Goal: Task Accomplishment & Management: Complete application form

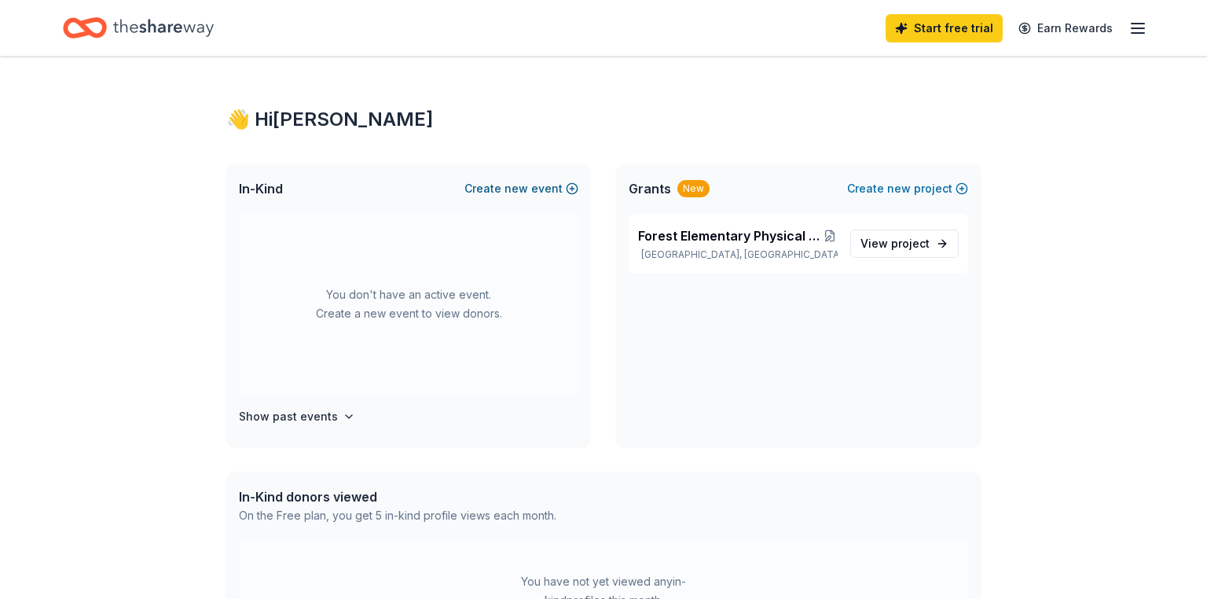
click at [520, 190] on span "new" at bounding box center [517, 188] width 24 height 19
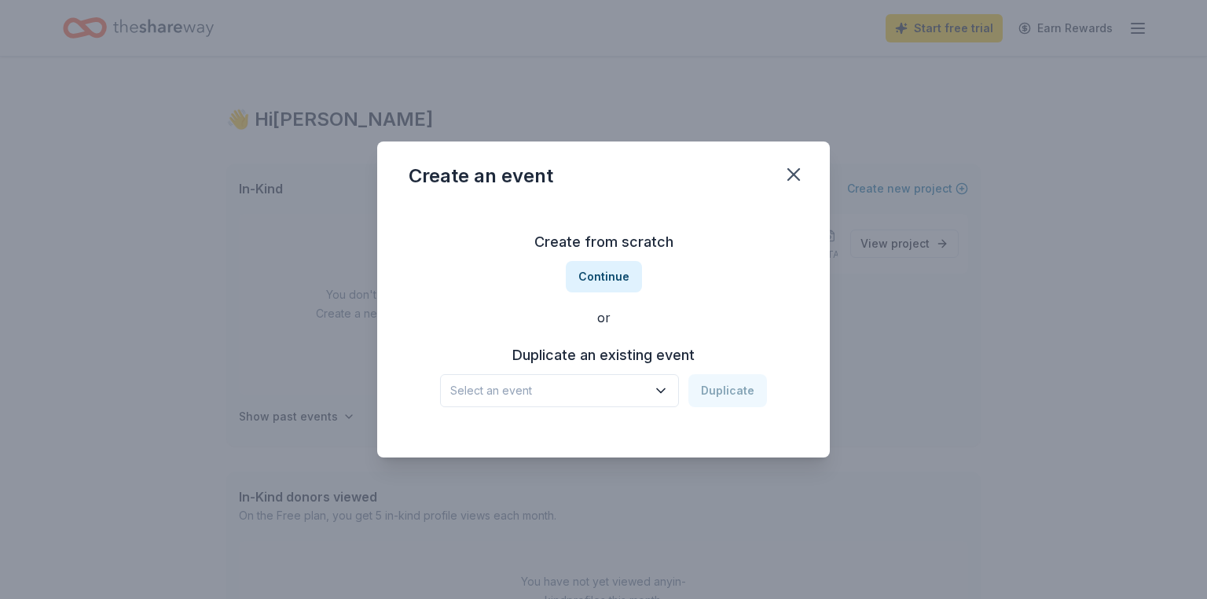
click at [597, 398] on span "Select an event" at bounding box center [548, 390] width 197 height 19
click at [537, 388] on span "Select an event" at bounding box center [548, 390] width 197 height 19
click at [596, 283] on button "Continue" at bounding box center [604, 276] width 76 height 31
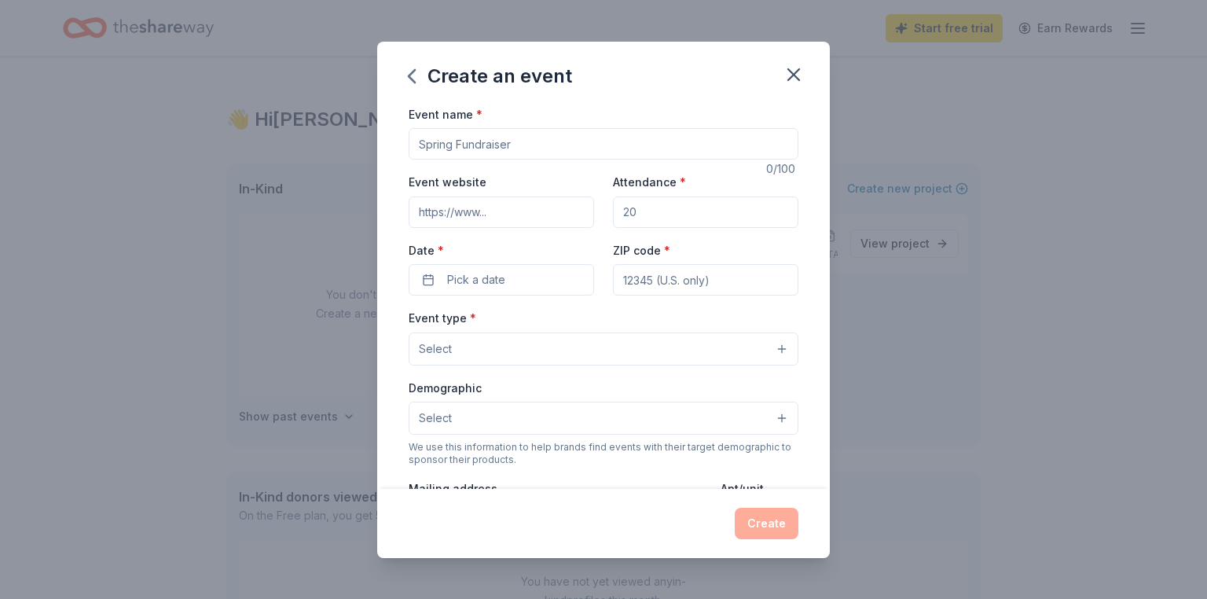
click at [520, 142] on input "Event name *" at bounding box center [604, 143] width 390 height 31
type input "Teacher Appreciation"
click at [689, 211] on input "Attendance *" at bounding box center [706, 212] width 186 height 31
type input "50"
click at [490, 283] on span "Pick a date" at bounding box center [476, 279] width 58 height 19
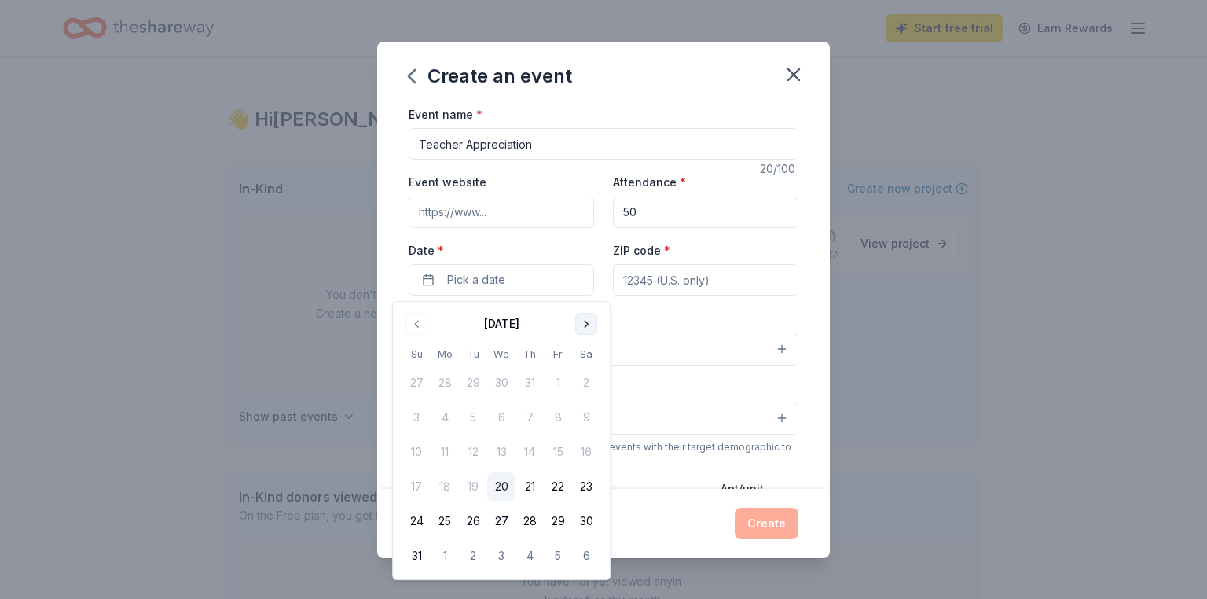
click at [585, 321] on button "Go to next month" at bounding box center [586, 324] width 22 height 22
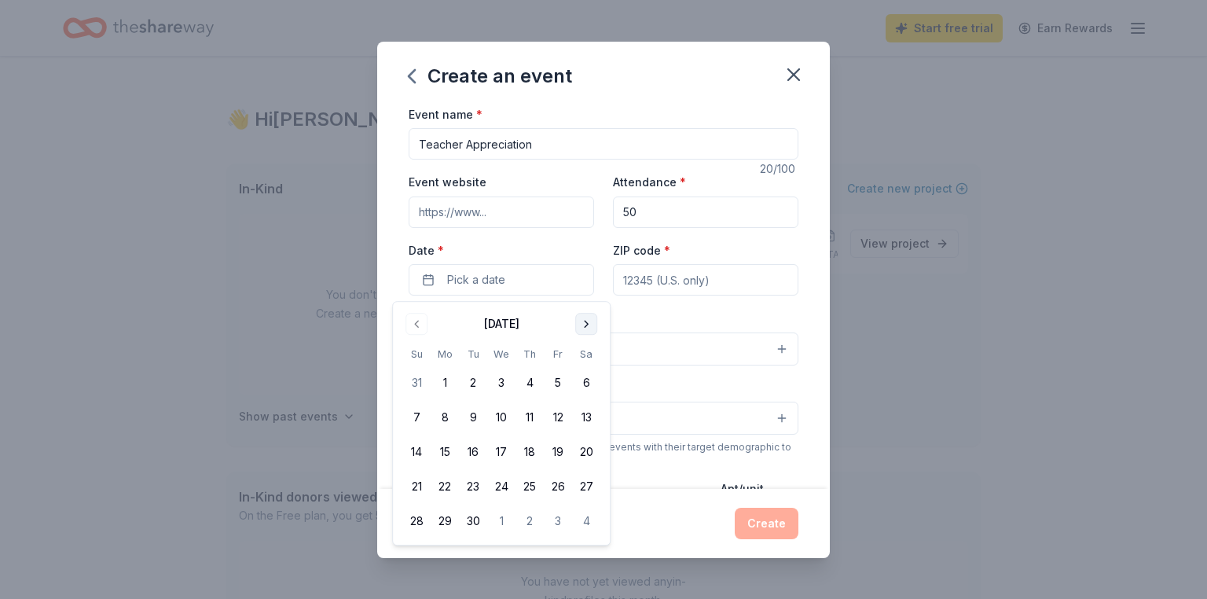
click at [585, 321] on button "Go to next month" at bounding box center [586, 324] width 22 height 22
click at [590, 324] on button "Go to next month" at bounding box center [586, 324] width 22 height 22
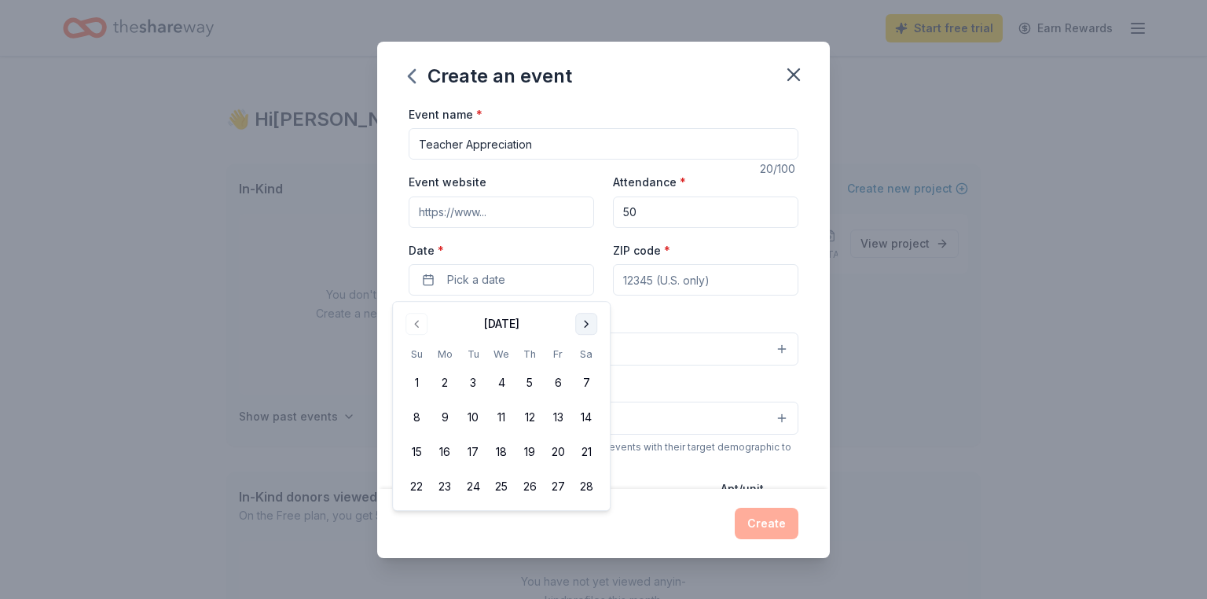
click at [590, 324] on button "Go to next month" at bounding box center [586, 324] width 22 height 22
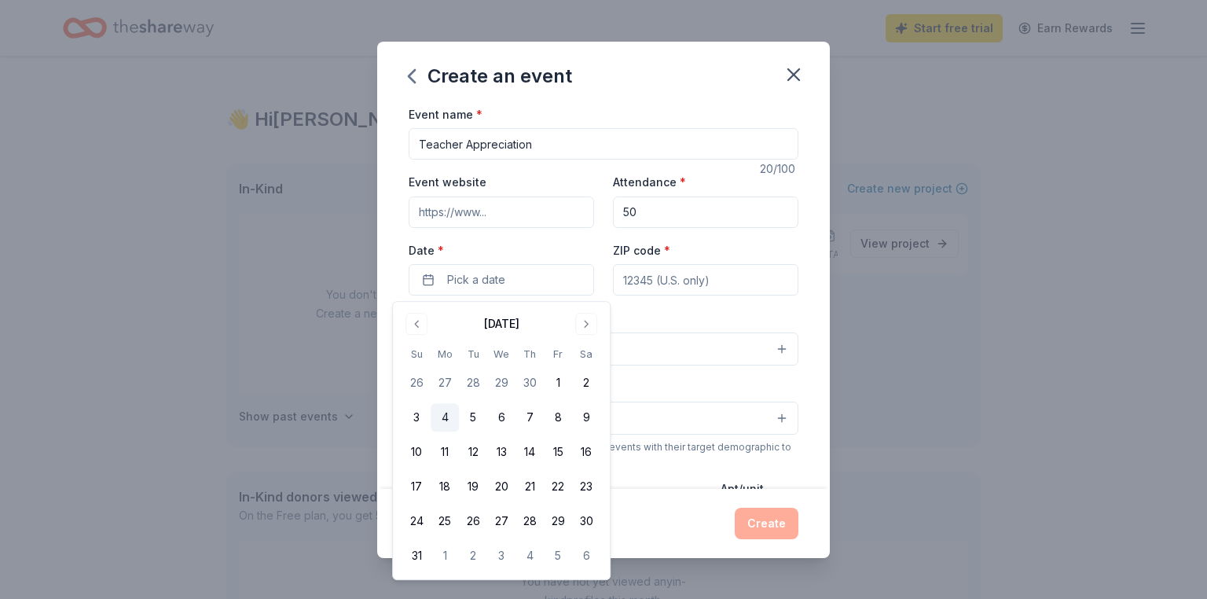
click at [443, 416] on button "4" at bounding box center [445, 417] width 28 height 28
click at [660, 281] on input "ZIP code *" at bounding box center [706, 279] width 186 height 31
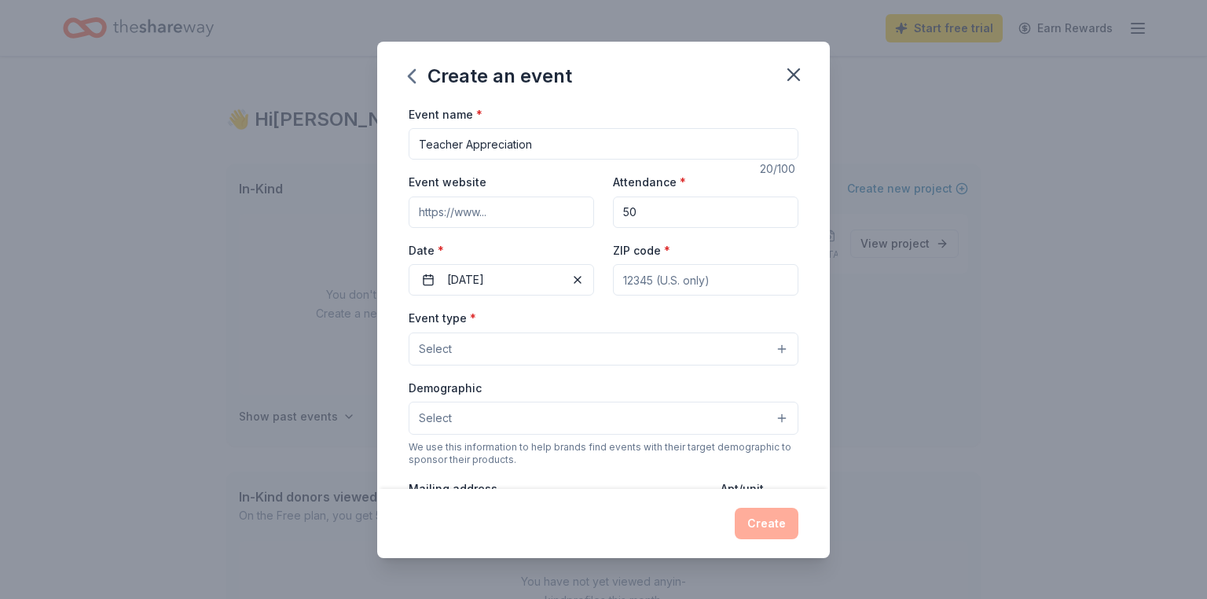
type input "48193"
type input "[STREET_ADDRESS]"
click at [467, 346] on button "Select" at bounding box center [604, 349] width 390 height 33
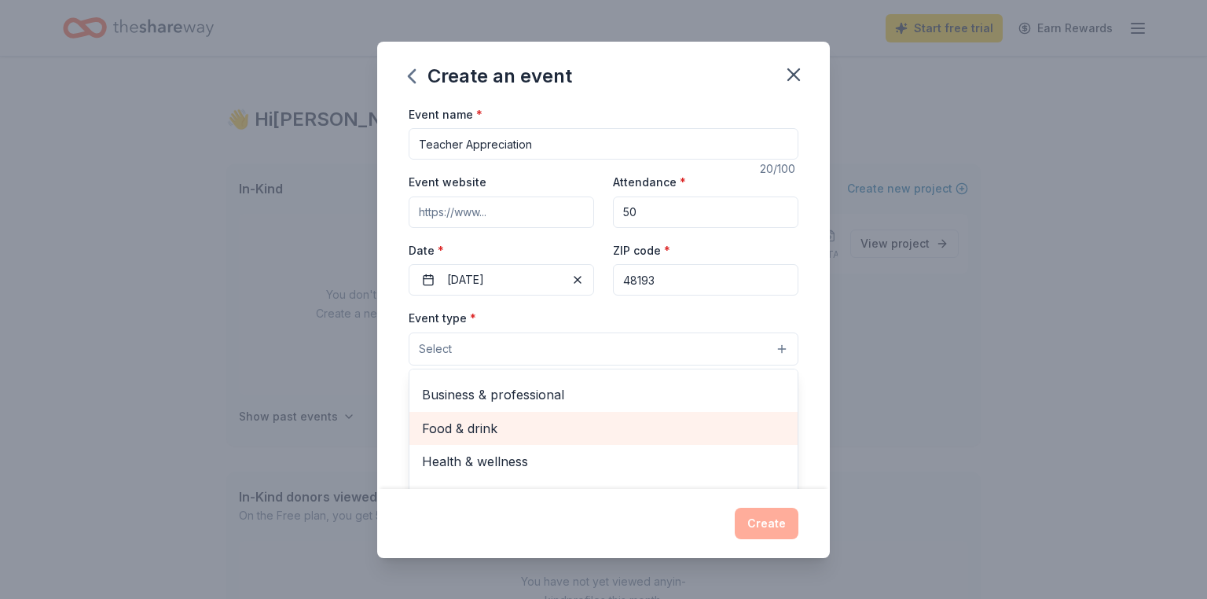
click at [497, 425] on span "Food & drink" at bounding box center [603, 428] width 363 height 20
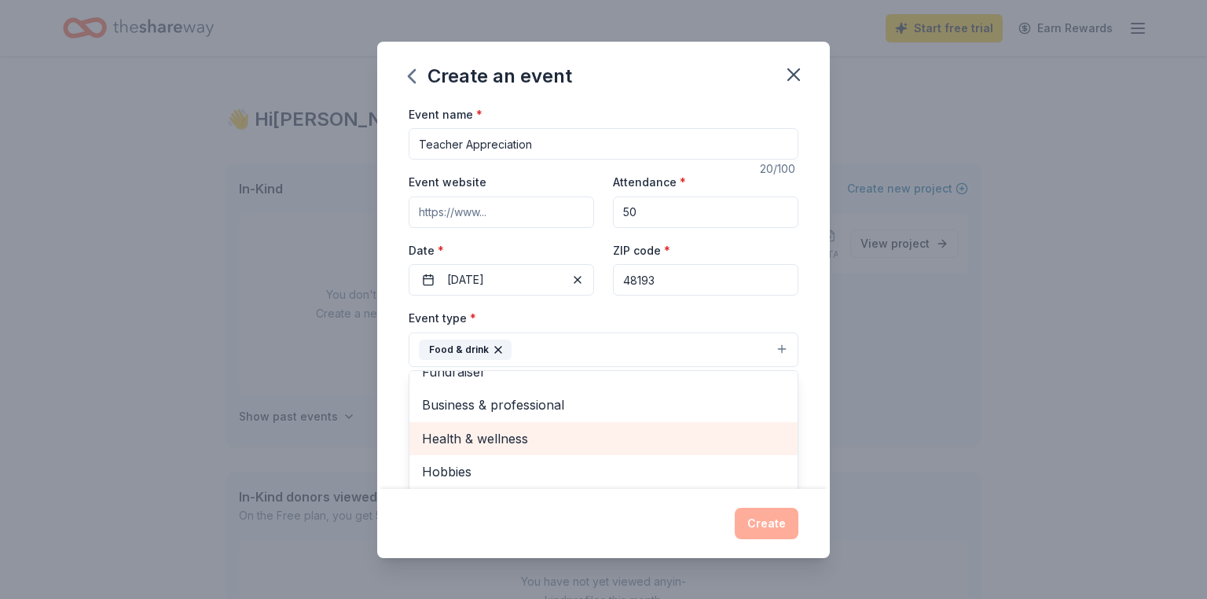
scroll to position [19, 0]
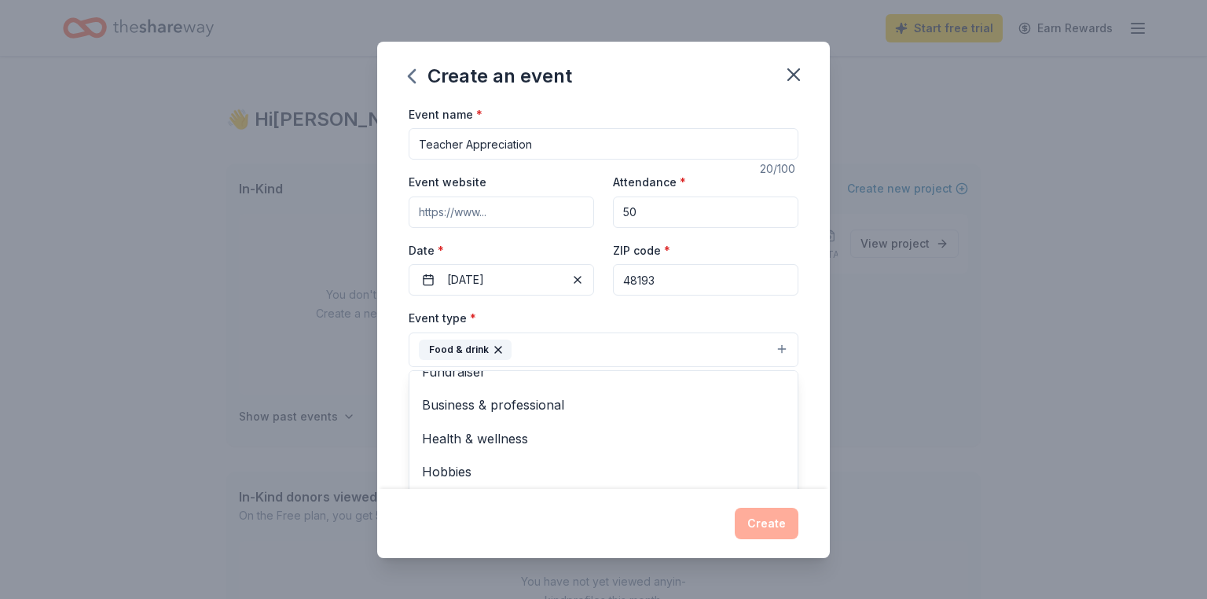
click at [818, 532] on div "Create an event Event name * Teacher Appreciation 20 /100 Event website Attenda…" at bounding box center [603, 300] width 453 height 516
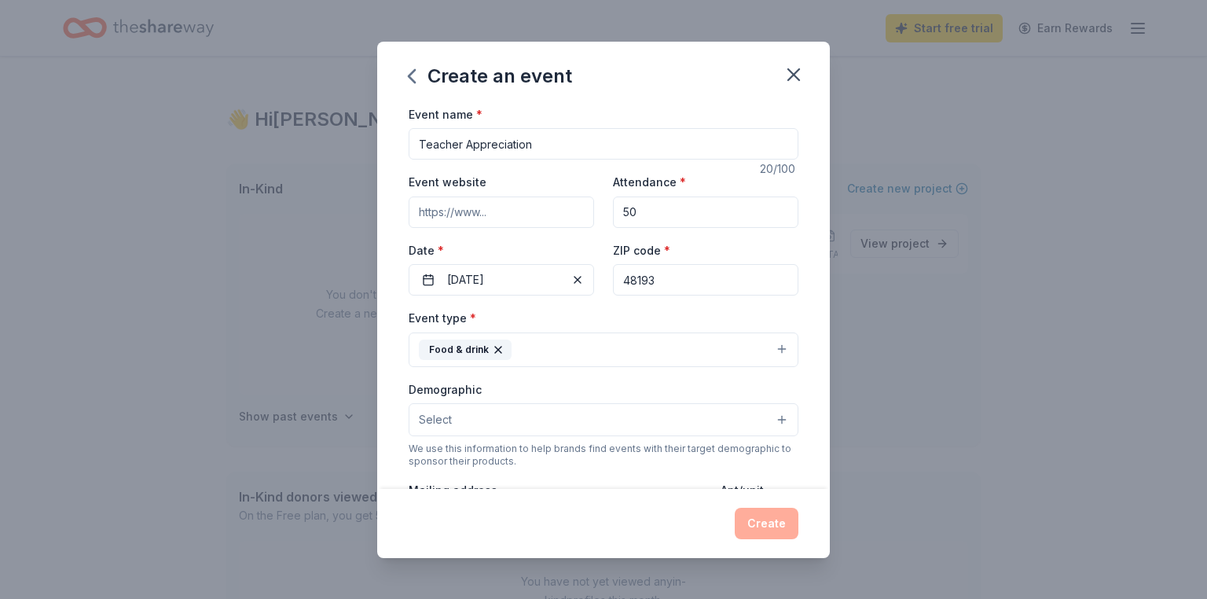
click at [444, 423] on span "Select" at bounding box center [435, 419] width 33 height 19
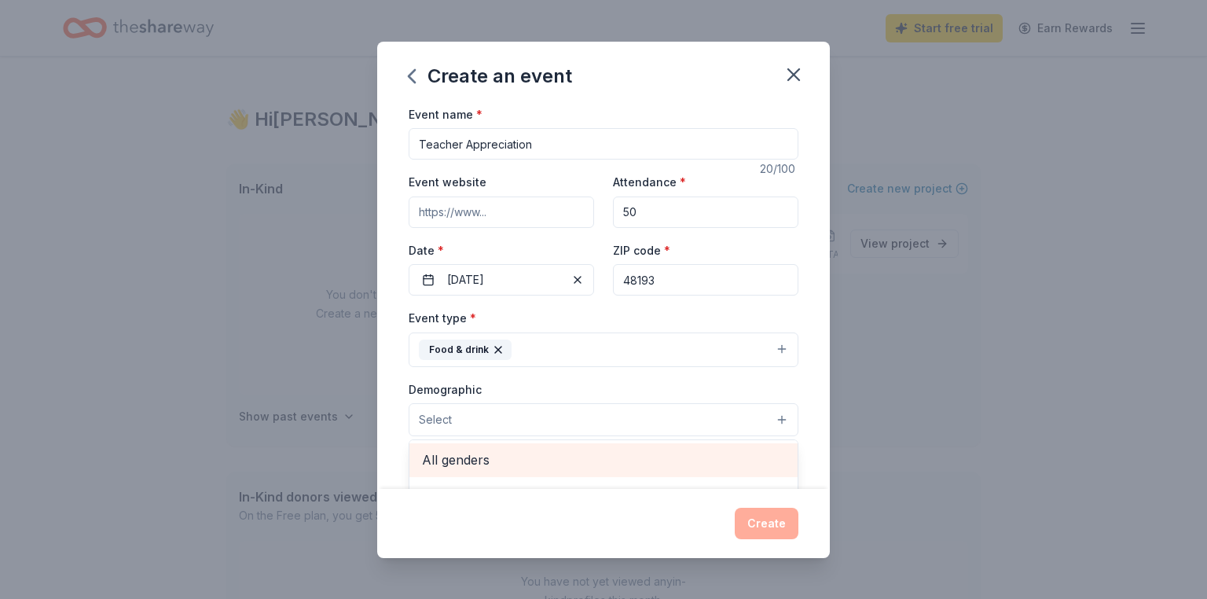
click at [524, 458] on span "All genders" at bounding box center [603, 460] width 363 height 20
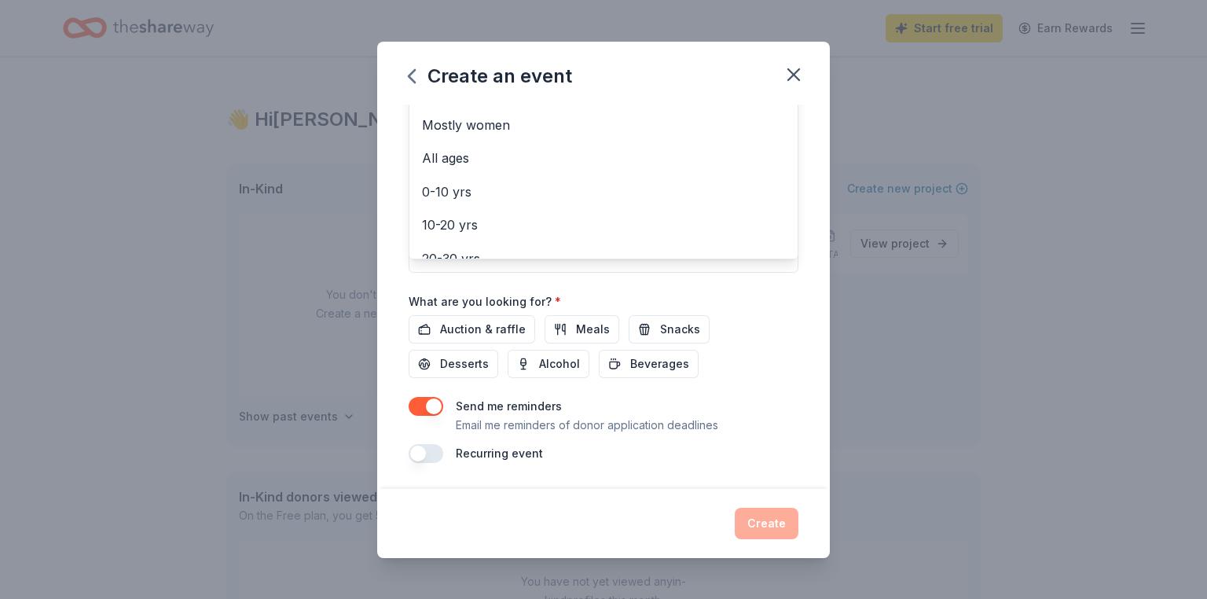
scroll to position [376, 0]
click at [590, 333] on div "Event name * Teacher Appreciation 20 /100 Event website Attendance * 50 Date * …" at bounding box center [604, 98] width 390 height 729
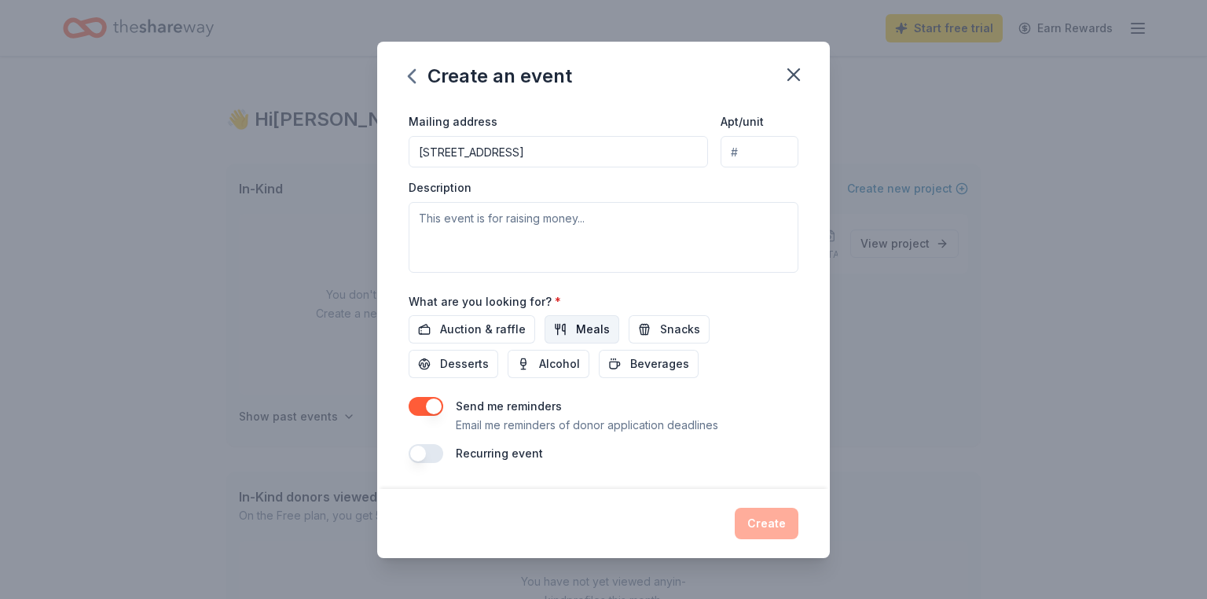
click at [588, 339] on button "Meals" at bounding box center [582, 329] width 75 height 28
click at [667, 331] on span "Snacks" at bounding box center [680, 329] width 40 height 19
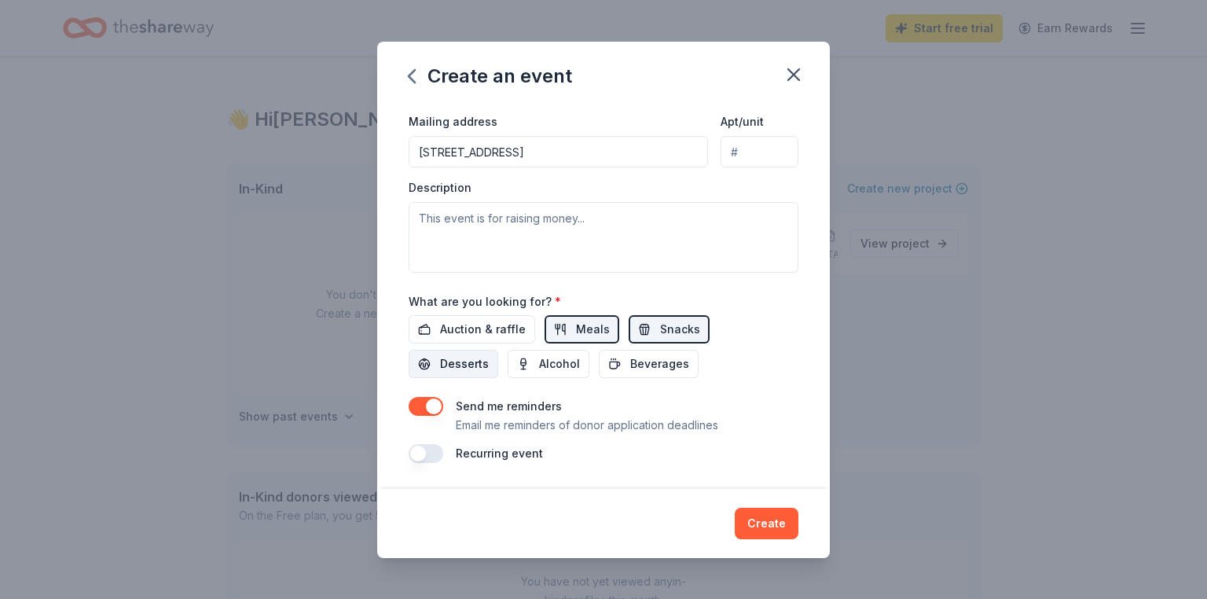
click at [489, 355] on span "Desserts" at bounding box center [464, 364] width 49 height 19
click at [630, 366] on span "Beverages" at bounding box center [659, 364] width 59 height 19
drag, startPoint x: 402, startPoint y: 450, endPoint x: 420, endPoint y: 446, distance: 17.7
click at [411, 447] on div "Event name * Teacher Appreciation 20 /100 Event website Attendance * 50 Date * …" at bounding box center [603, 297] width 453 height 384
click at [421, 450] on button "button" at bounding box center [426, 453] width 35 height 19
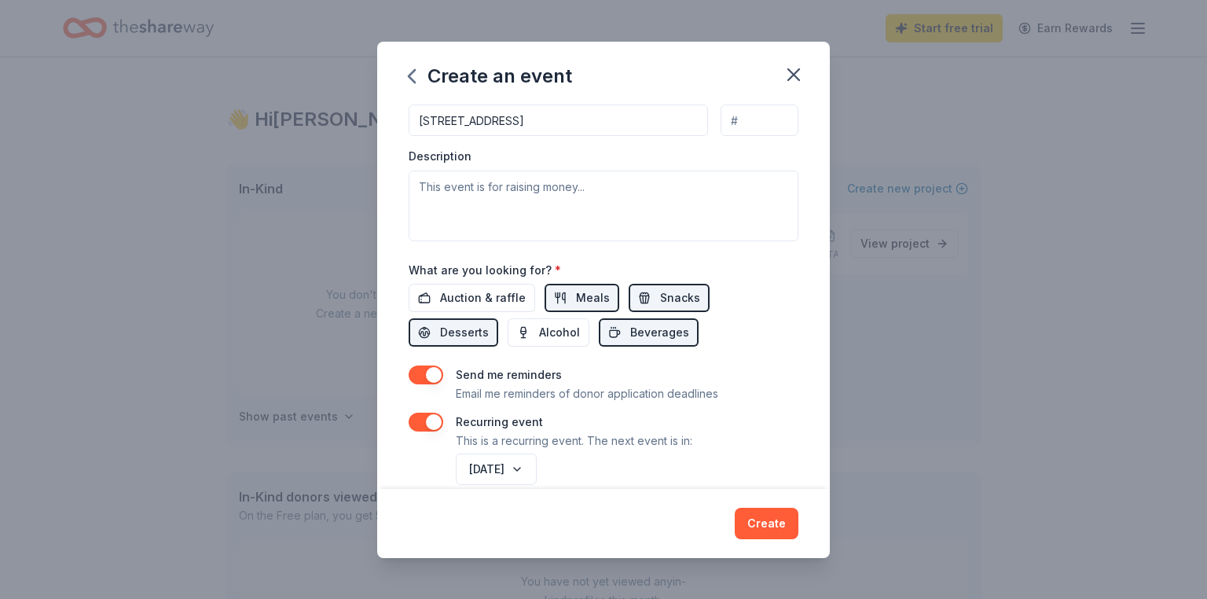
scroll to position [432, 0]
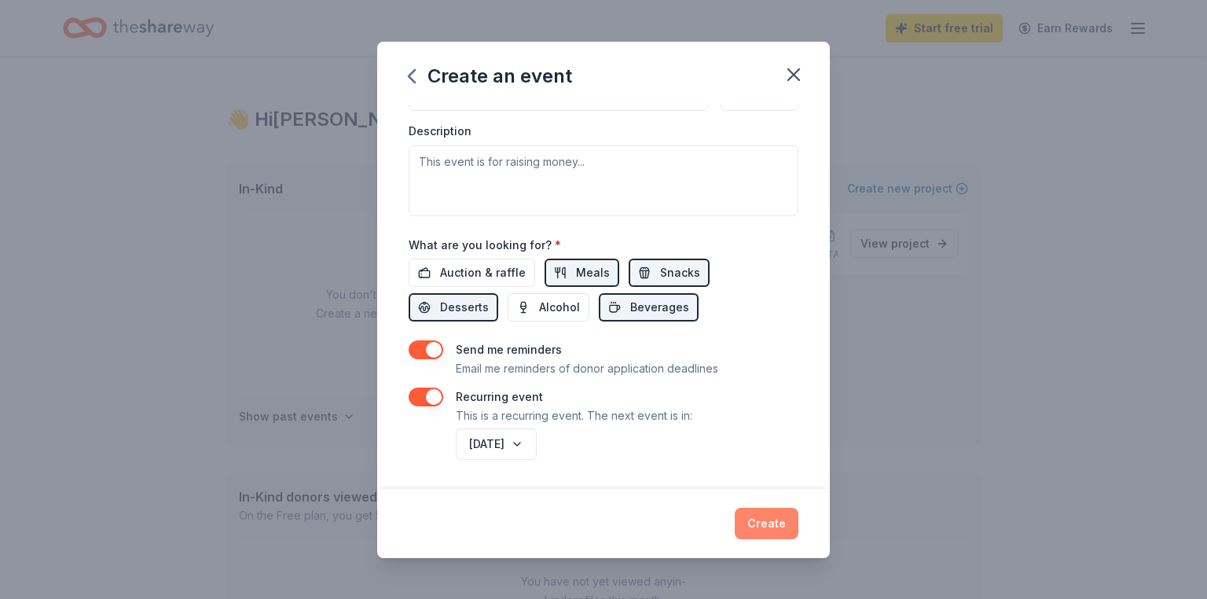
click at [759, 530] on button "Create" at bounding box center [767, 523] width 64 height 31
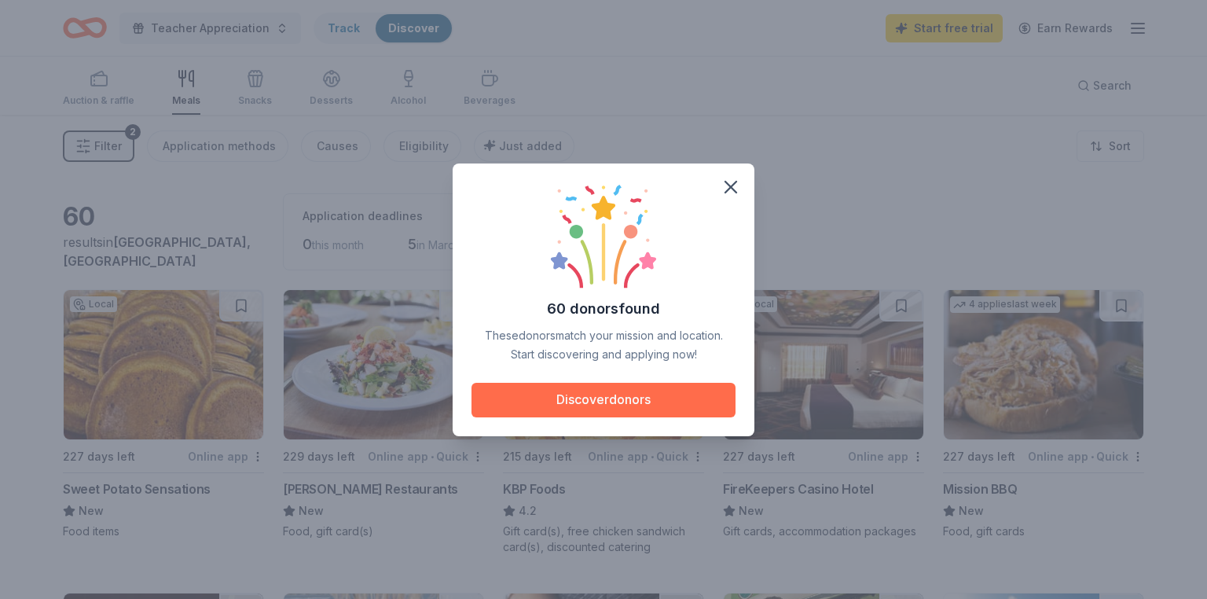
click at [637, 407] on button "Discover donors" at bounding box center [604, 400] width 264 height 35
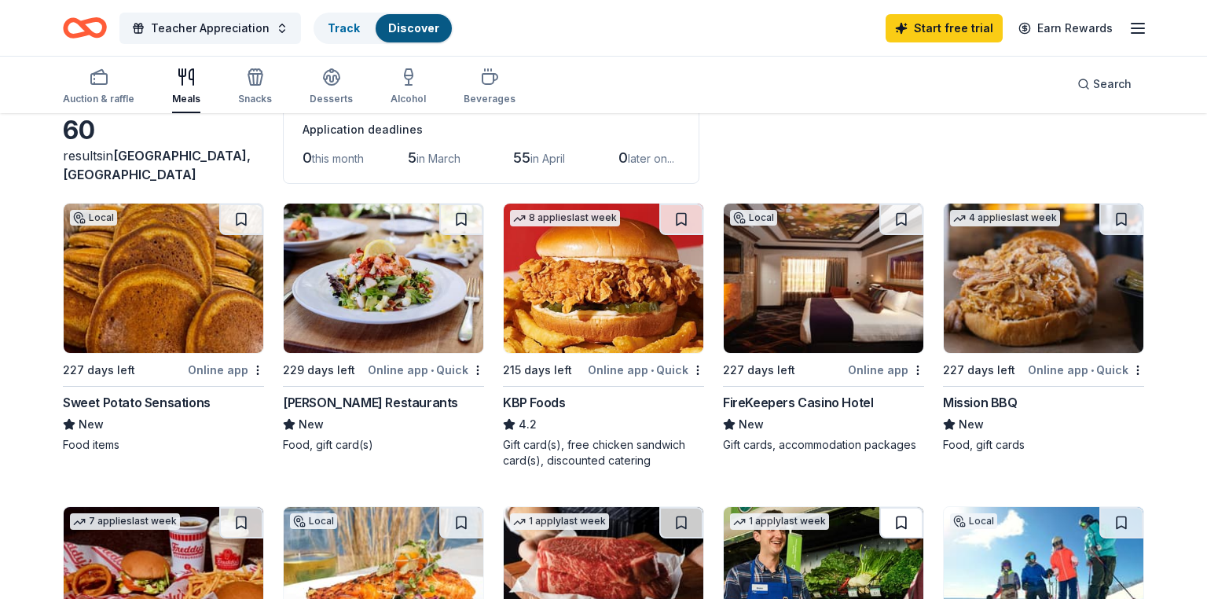
scroll to position [156, 0]
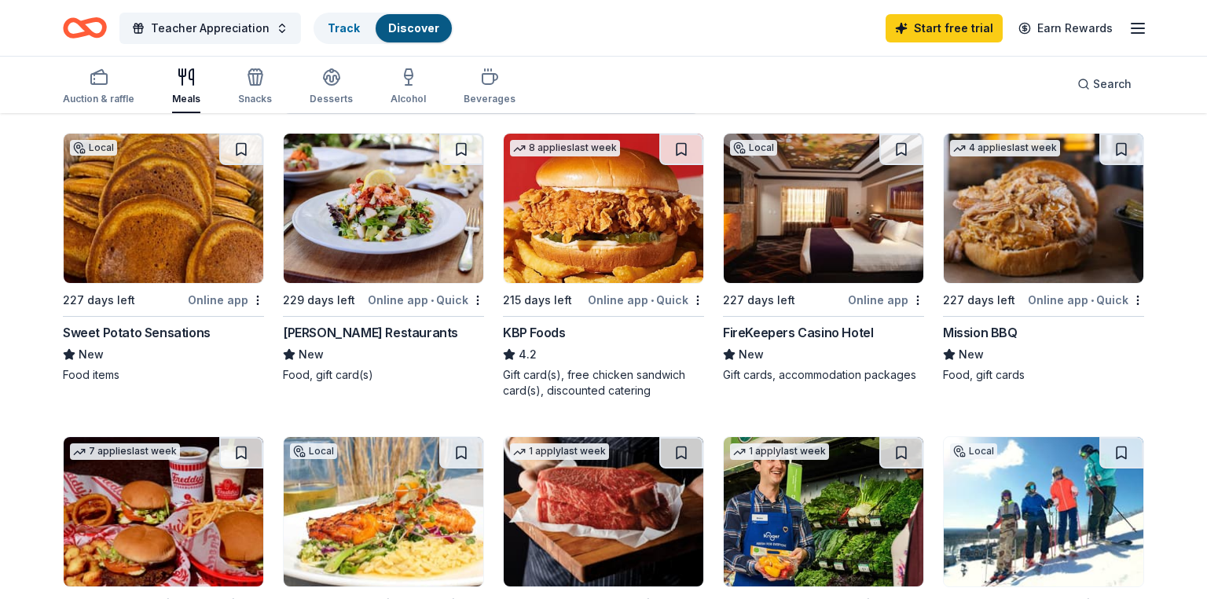
click at [963, 331] on div "Mission BBQ" at bounding box center [980, 332] width 75 height 19
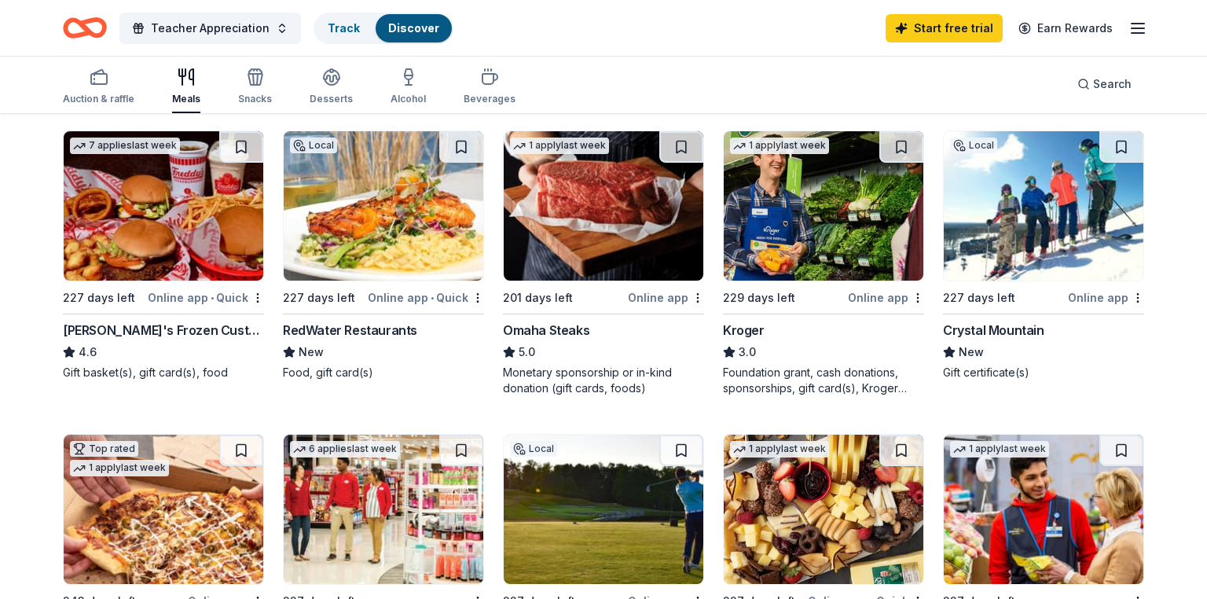
scroll to position [468, 0]
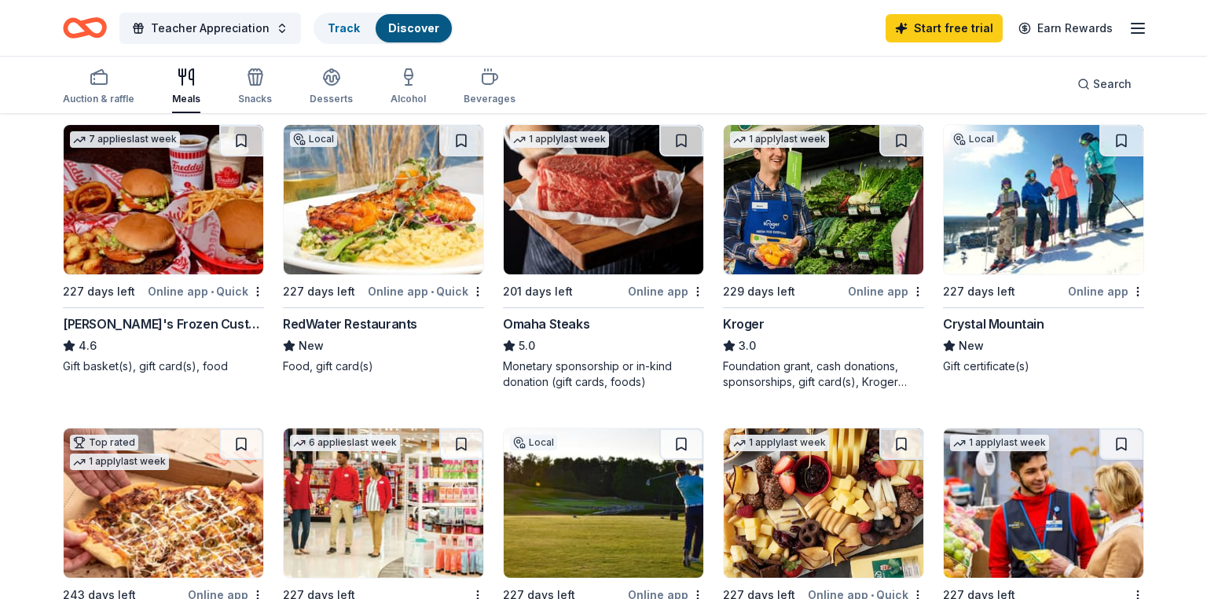
click at [753, 367] on div "Foundation grant, cash donations, sponsorships, gift card(s), Kroger products" at bounding box center [823, 373] width 201 height 31
click at [994, 329] on div "Crystal Mountain" at bounding box center [993, 323] width 101 height 19
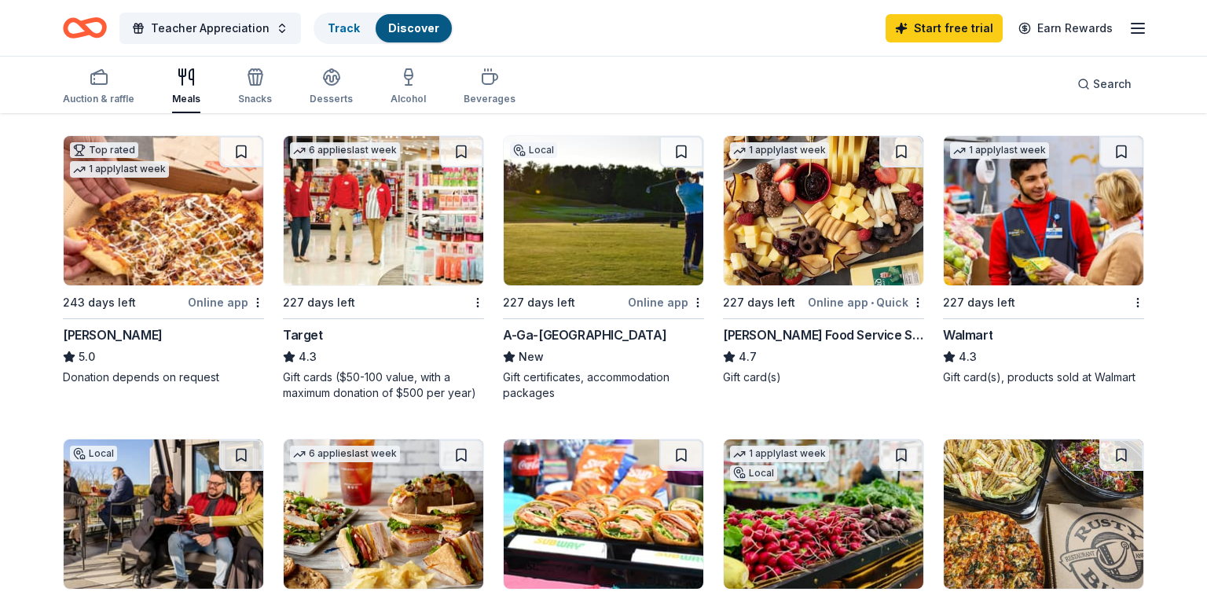
scroll to position [770, 0]
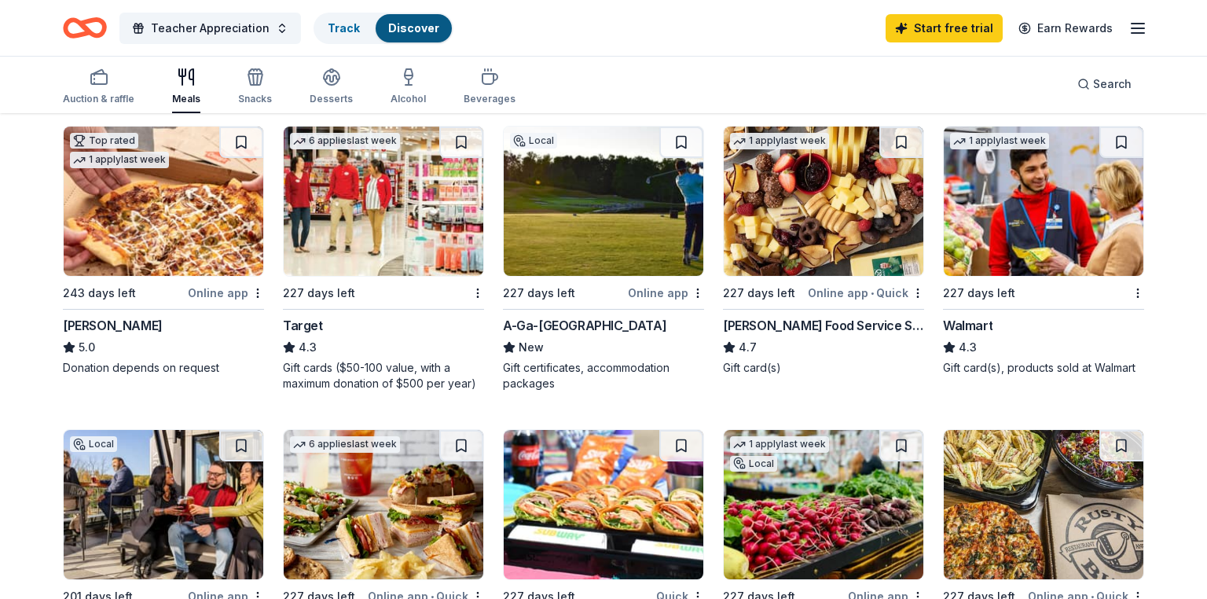
click at [325, 294] on div "227 days left" at bounding box center [319, 293] width 72 height 19
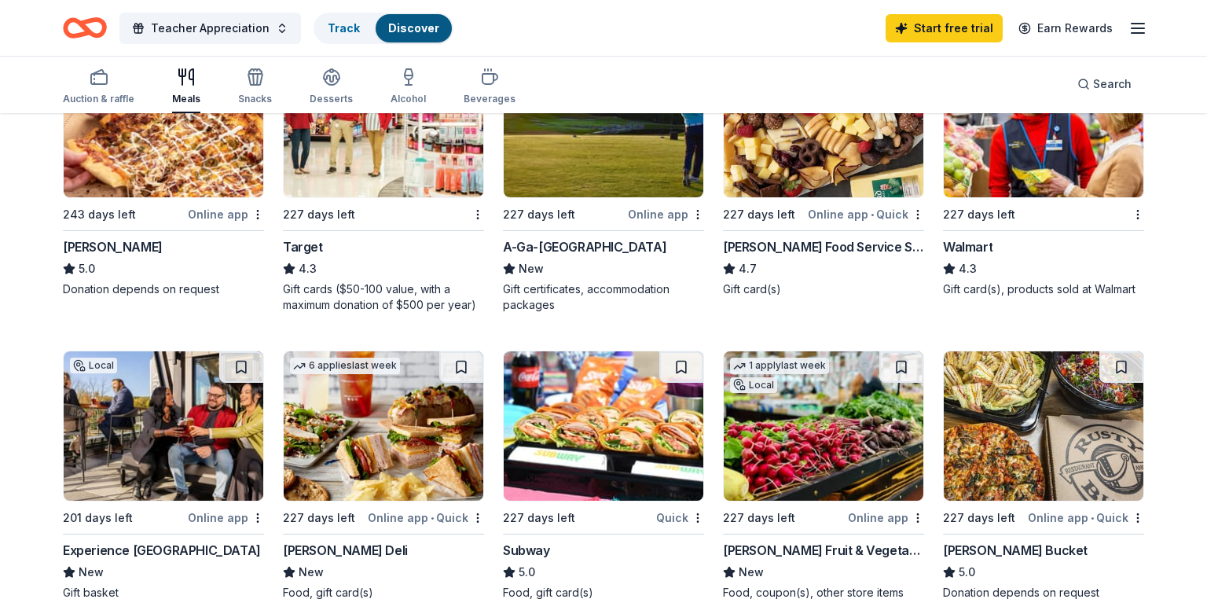
scroll to position [849, 0]
click at [845, 249] on div "[PERSON_NAME] Food Service Store" at bounding box center [823, 246] width 201 height 19
click at [957, 250] on div "Walmart" at bounding box center [968, 246] width 50 height 19
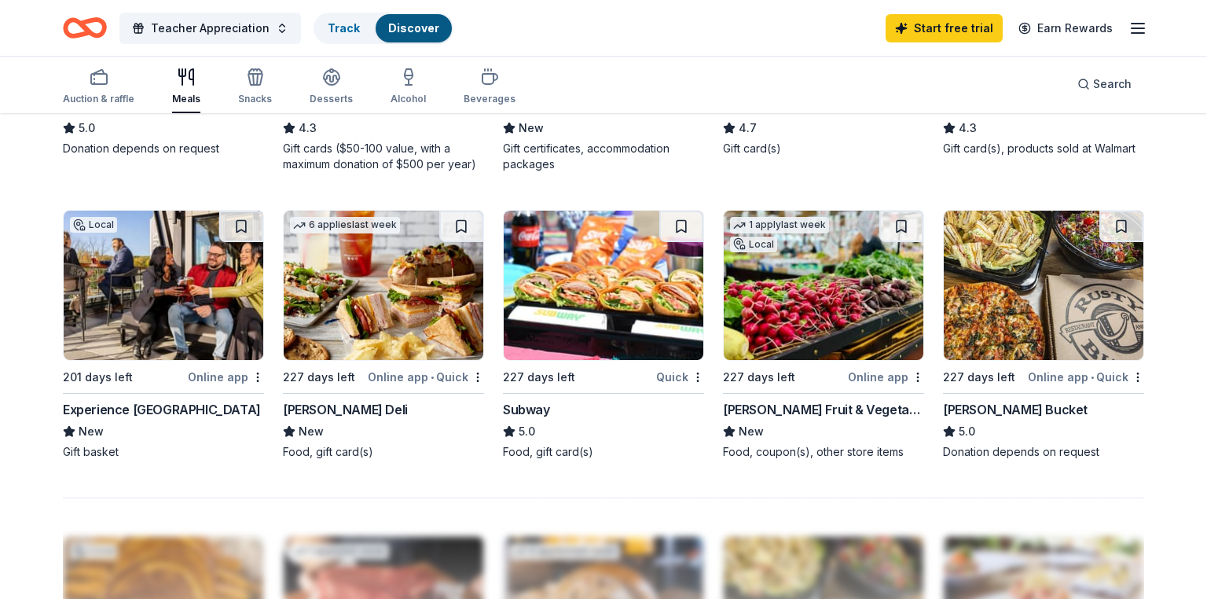
scroll to position [939, 0]
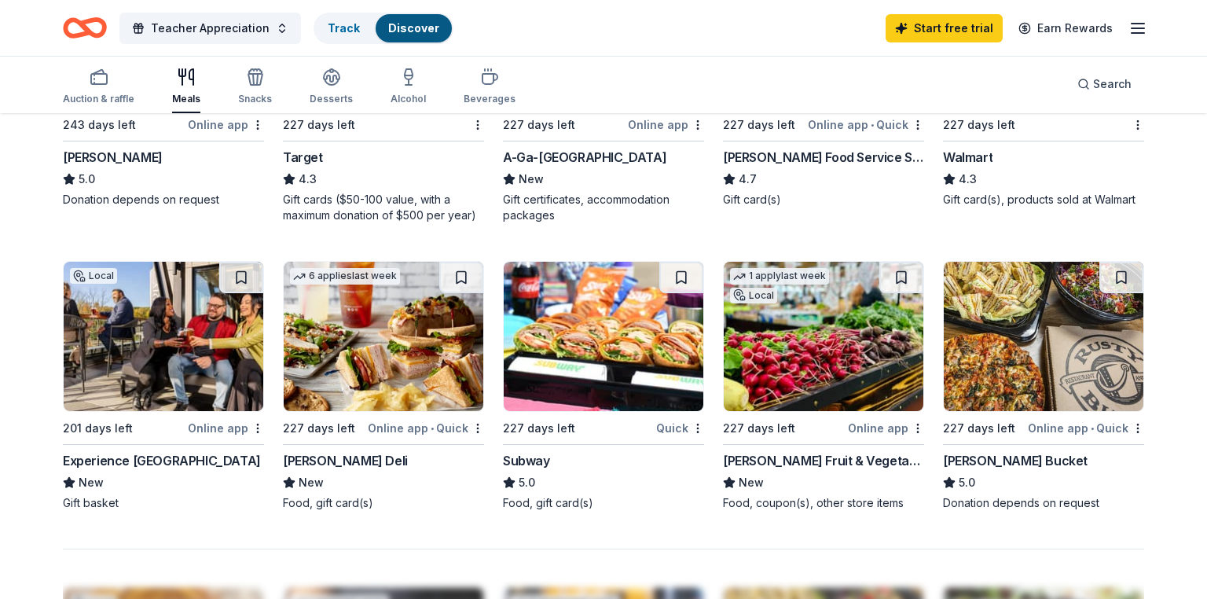
click at [554, 421] on div "227 days left" at bounding box center [539, 428] width 72 height 19
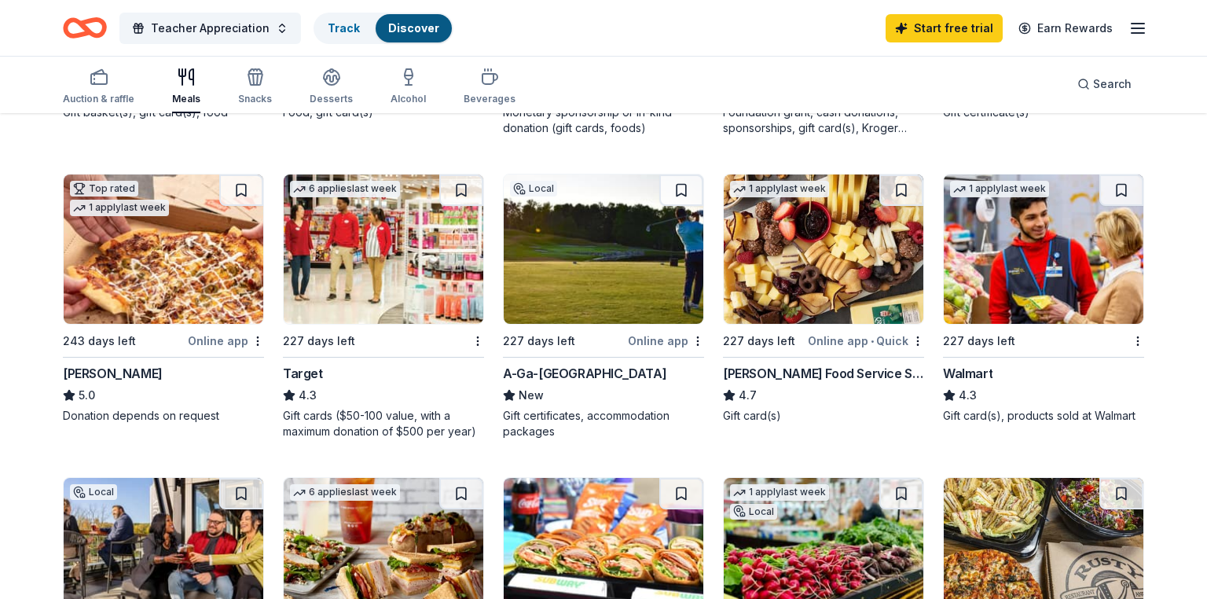
scroll to position [694, 0]
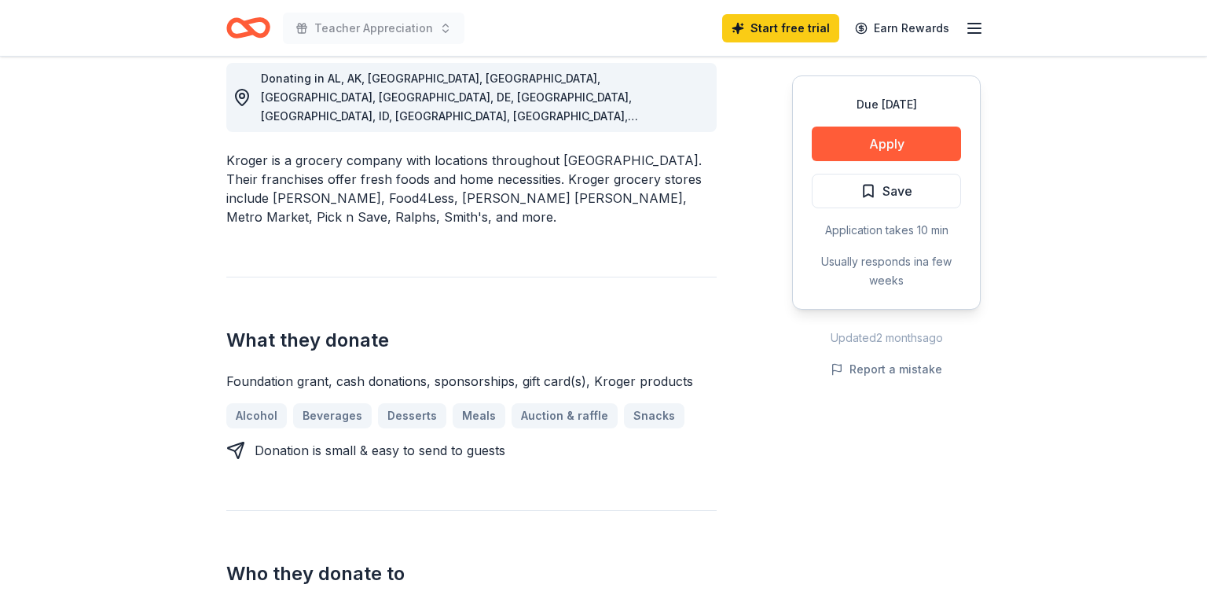
scroll to position [455, 0]
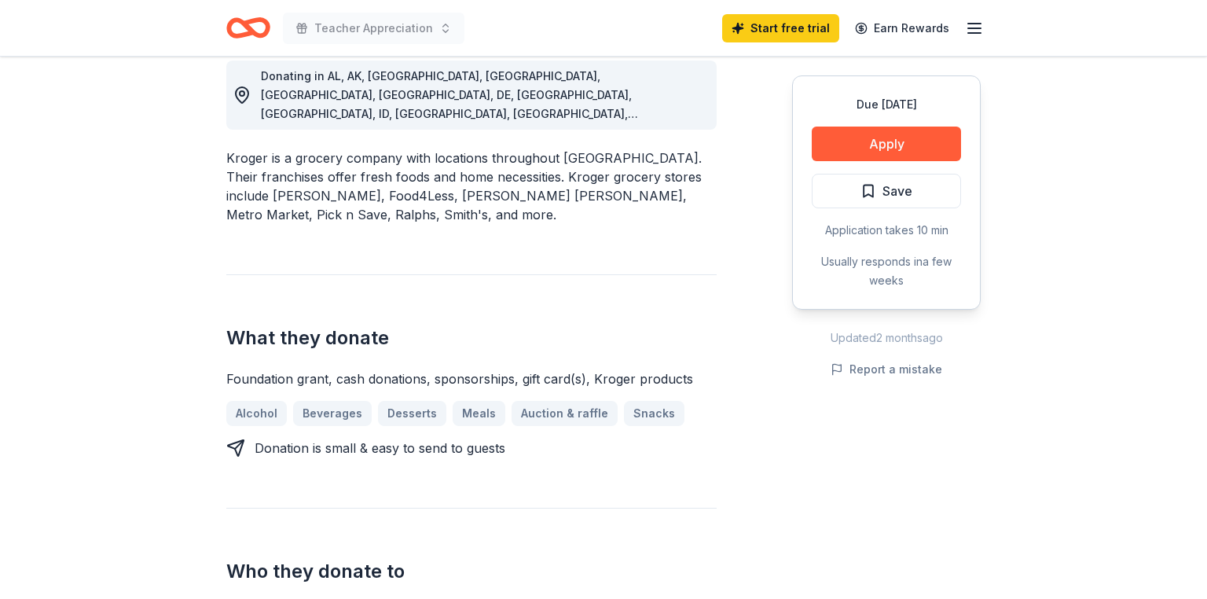
drag, startPoint x: 926, startPoint y: 141, endPoint x: 556, endPoint y: 256, distance: 387.8
click at [552, 259] on div "Donating in AL, AK, AR, AZ, CA, CO, DE, FL, GA, ID, IL, IN, KS, KY, LA, MD, MI,…" at bounding box center [603, 379] width 755 height 712
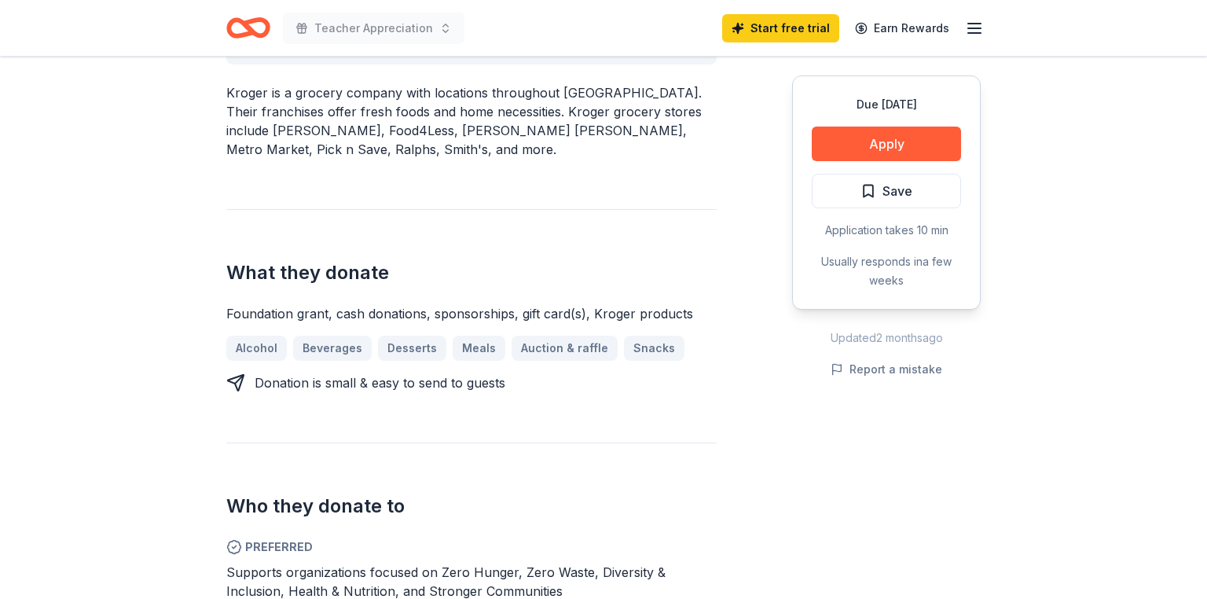
scroll to position [682, 0]
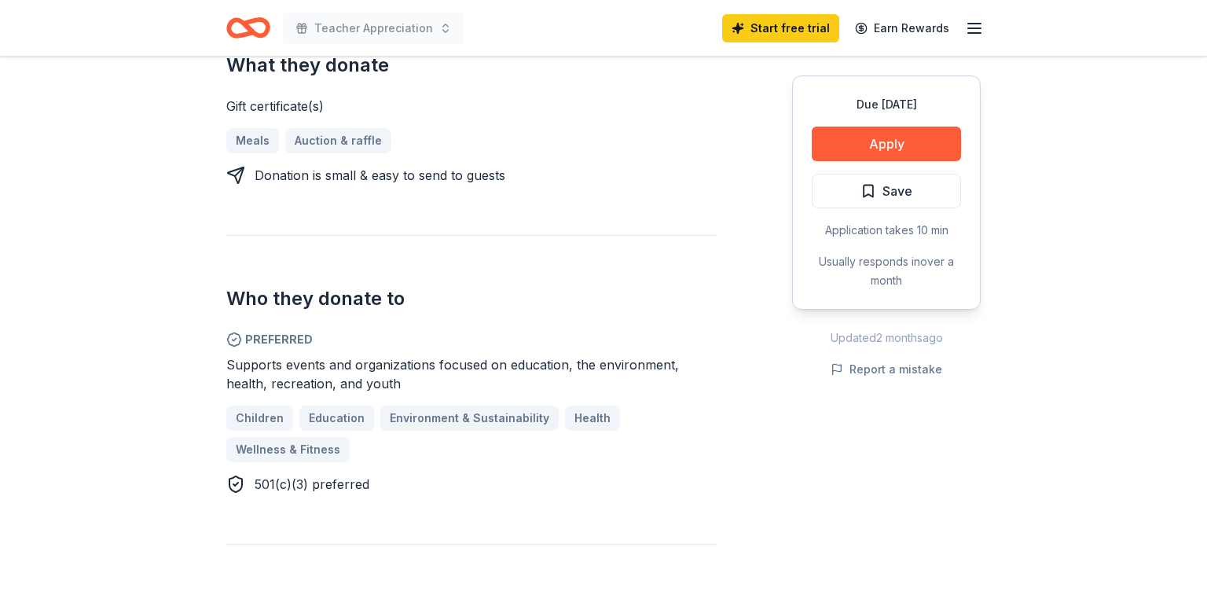
scroll to position [659, 0]
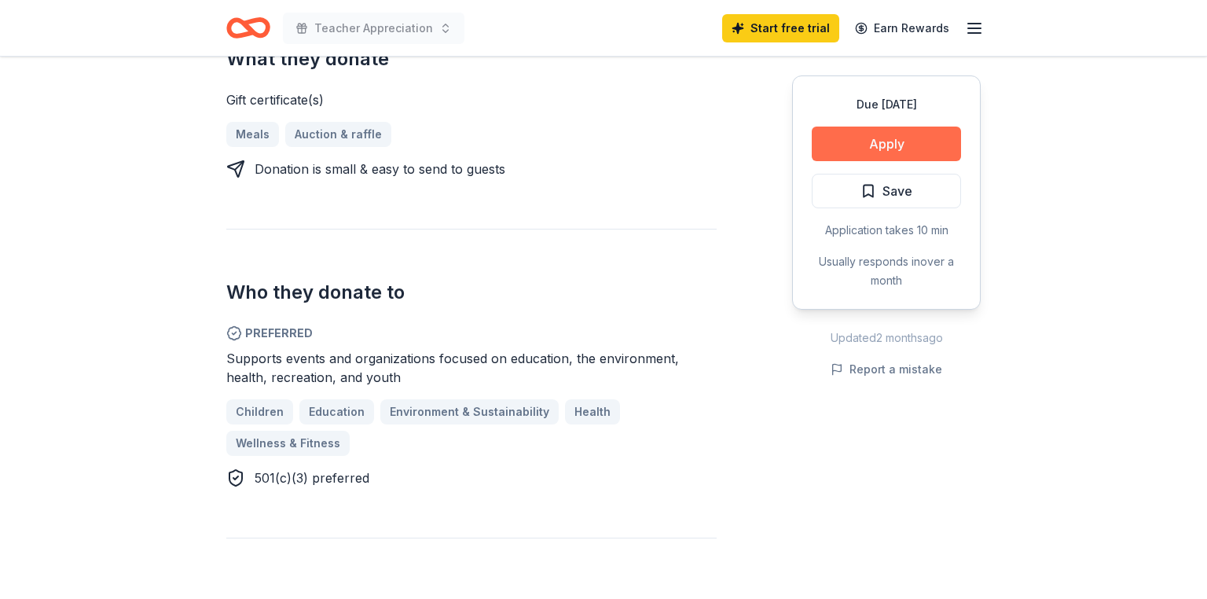
click at [886, 148] on button "Apply" at bounding box center [886, 144] width 149 height 35
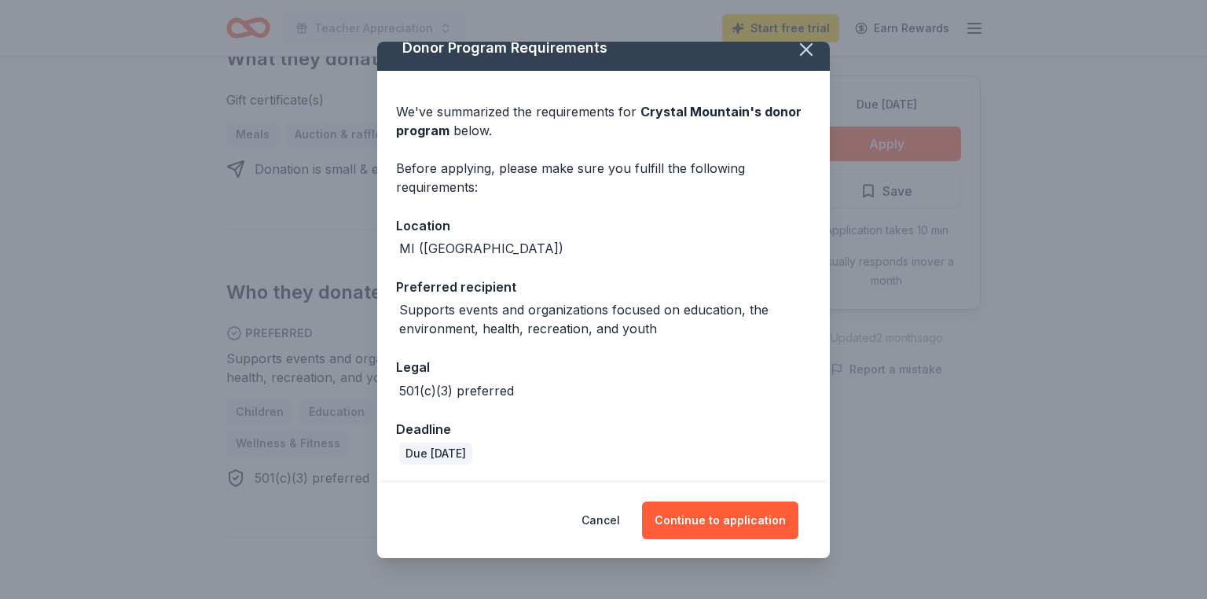
scroll to position [17, 0]
click at [810, 46] on icon "button" at bounding box center [806, 49] width 22 height 22
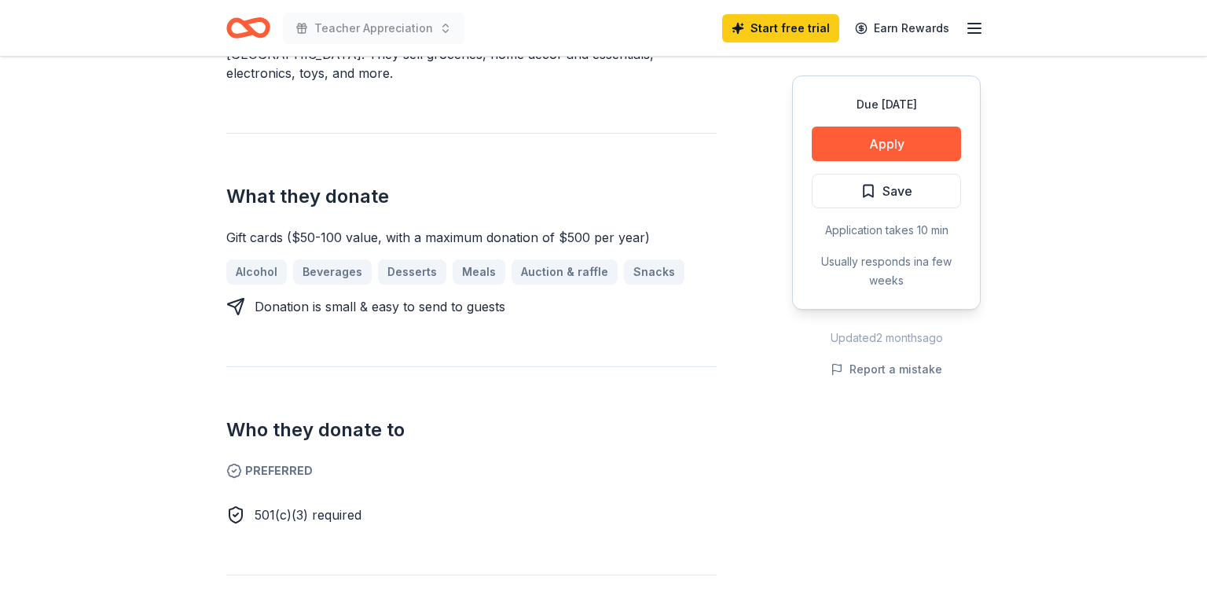
scroll to position [537, 0]
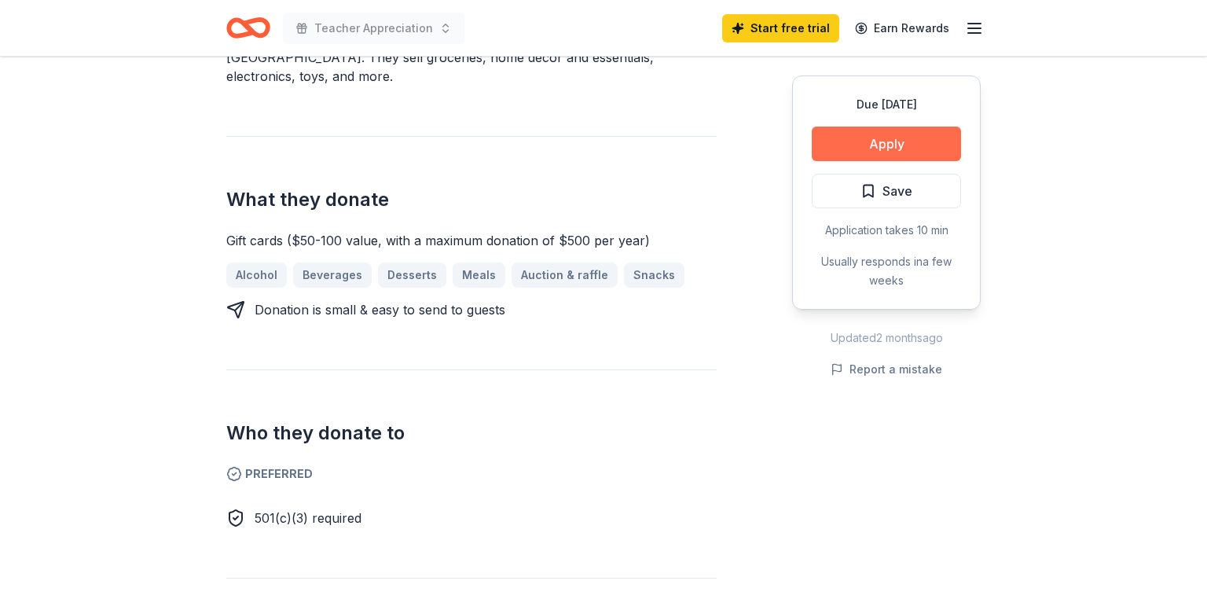
click at [884, 145] on button "Apply" at bounding box center [886, 144] width 149 height 35
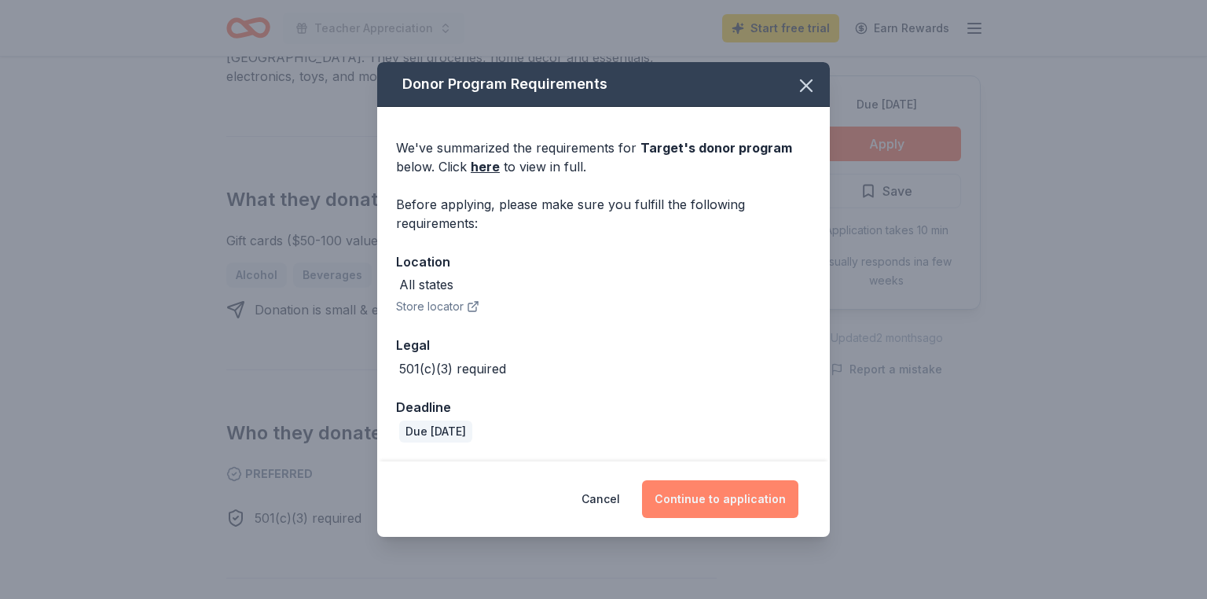
click at [723, 495] on button "Continue to application" at bounding box center [720, 499] width 156 height 38
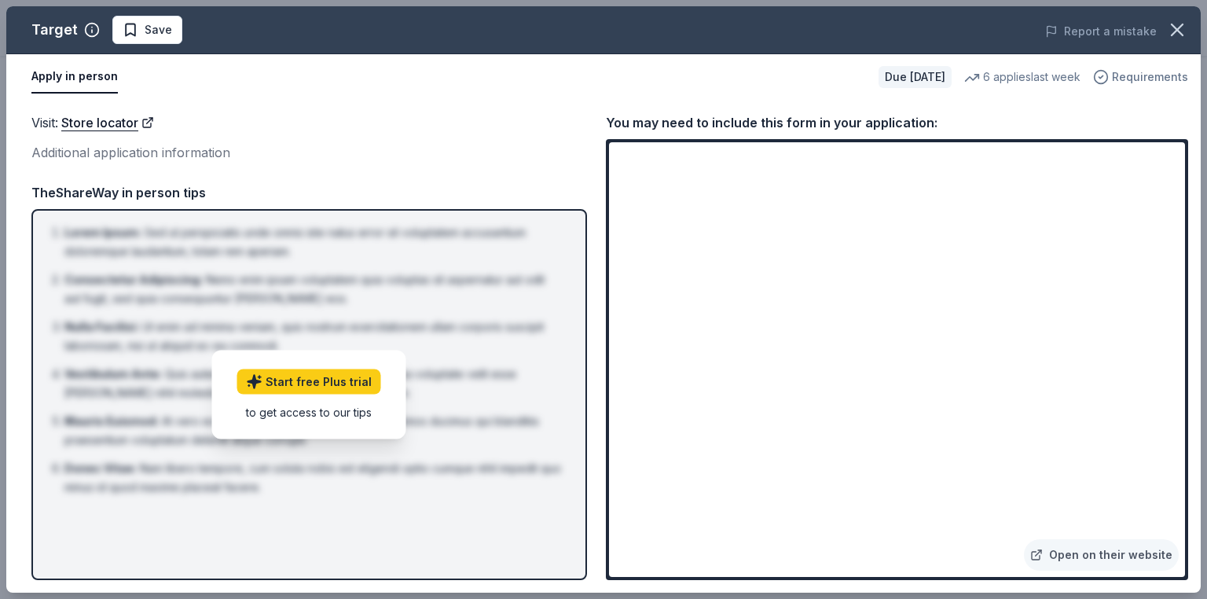
click at [1145, 74] on span "Requirements" at bounding box center [1150, 77] width 76 height 19
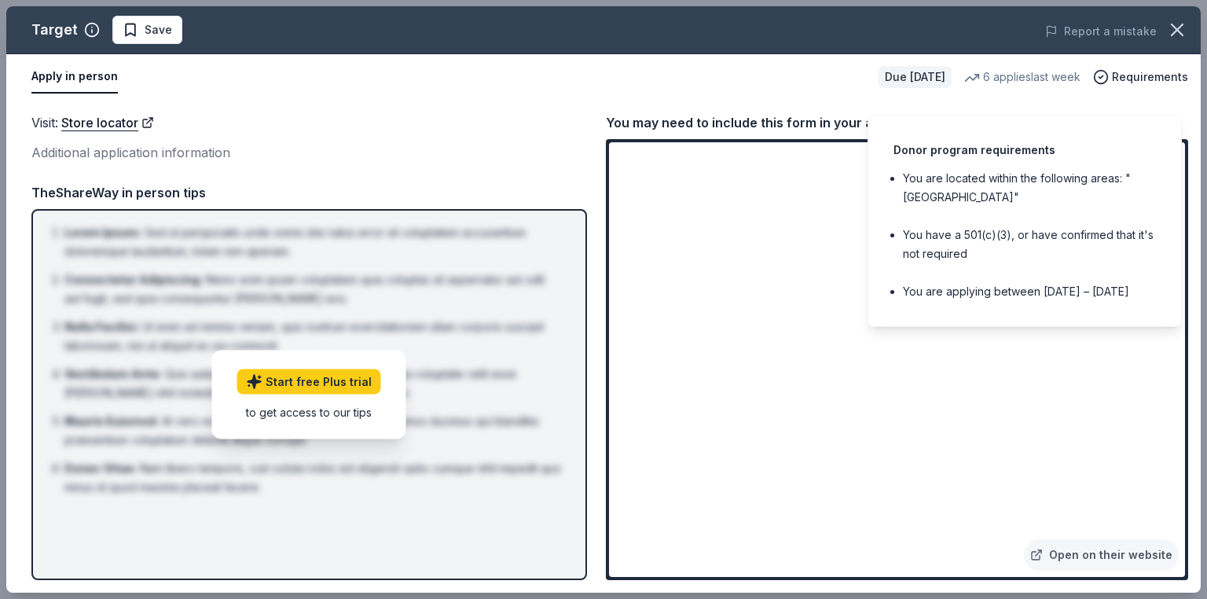
click at [1135, 141] on div "Donor program requirements" at bounding box center [1025, 150] width 263 height 19
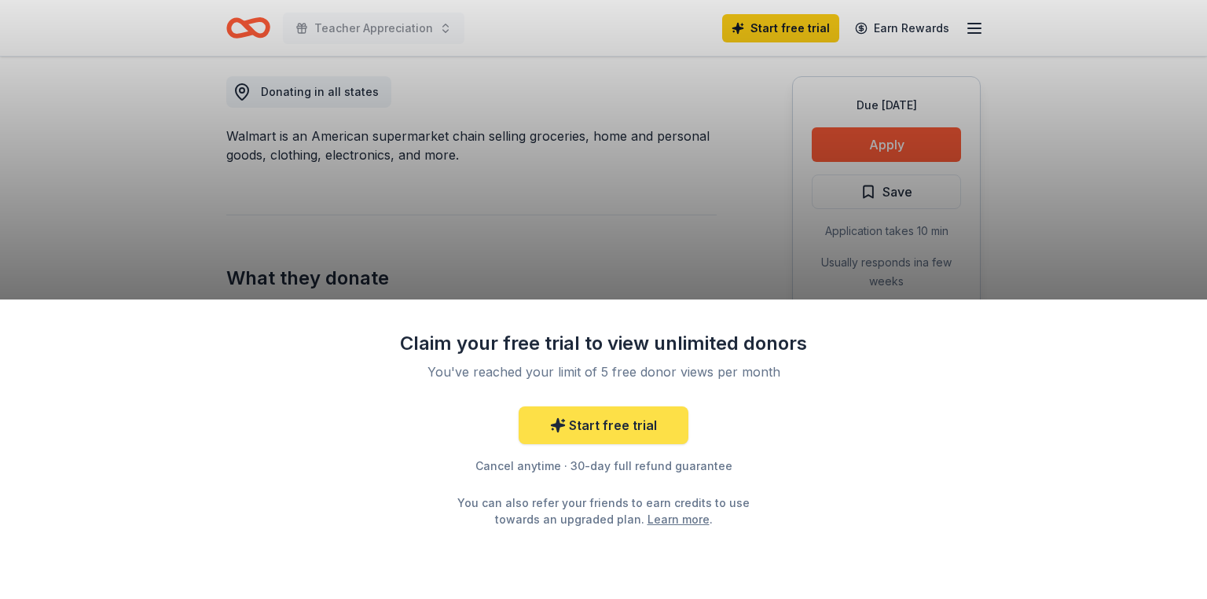
scroll to position [439, 0]
click at [660, 258] on div "Claim your free trial to view unlimited donors You've reached your limit of 5 f…" at bounding box center [603, 299] width 1207 height 599
click at [667, 280] on div "Claim your free trial to view unlimited donors You've reached your limit of 5 f…" at bounding box center [603, 299] width 1207 height 599
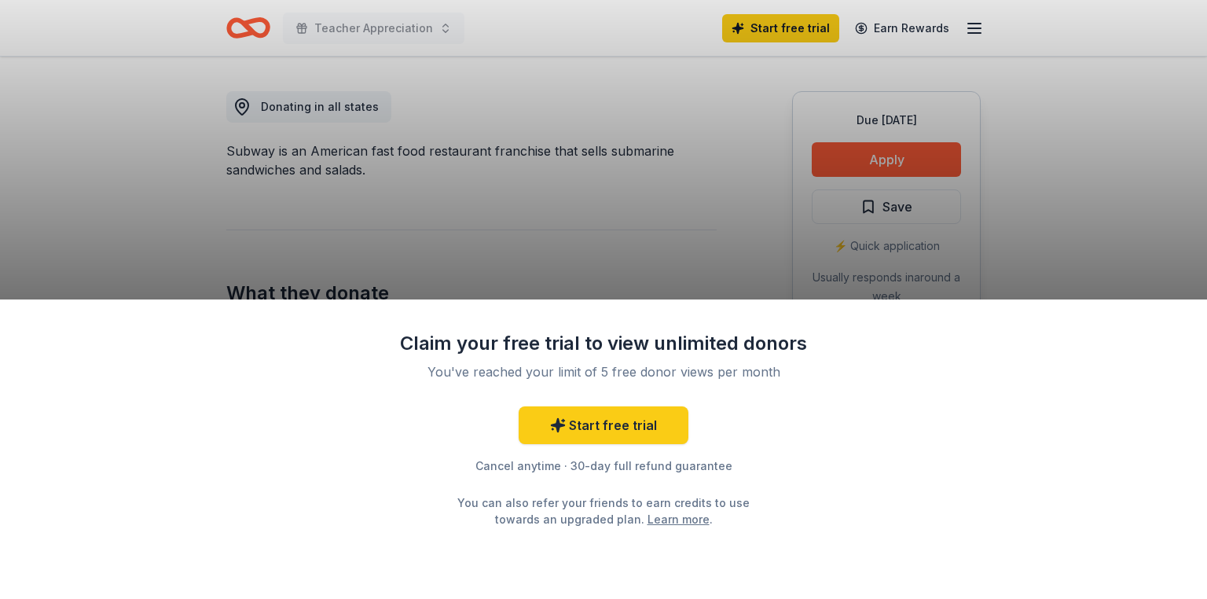
scroll to position [424, 0]
